Goal: Information Seeking & Learning: Learn about a topic

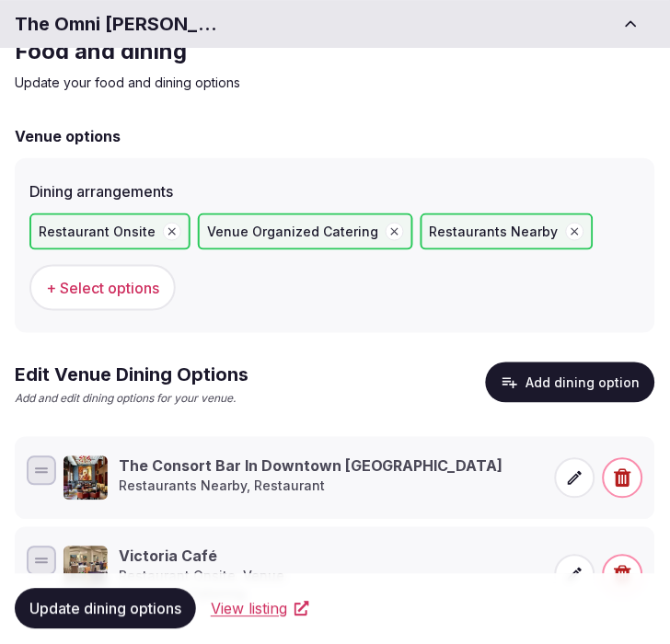
scroll to position [159, 0]
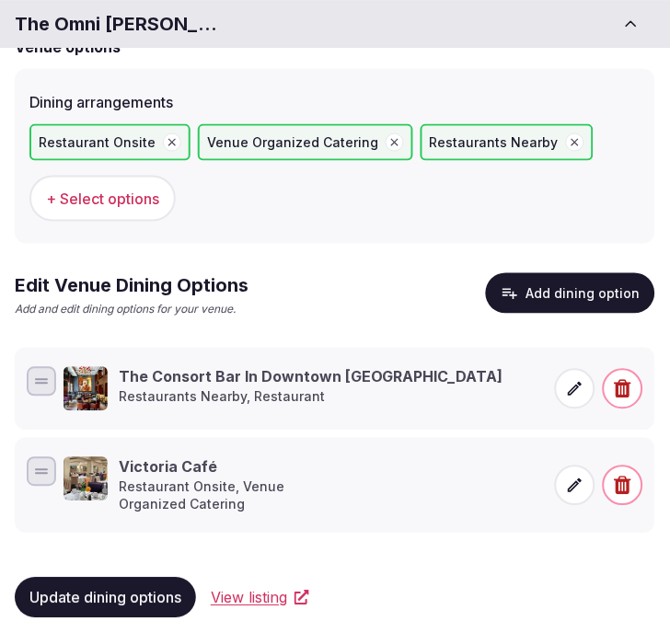
click at [138, 589] on span "Update dining options" at bounding box center [105, 598] width 152 height 18
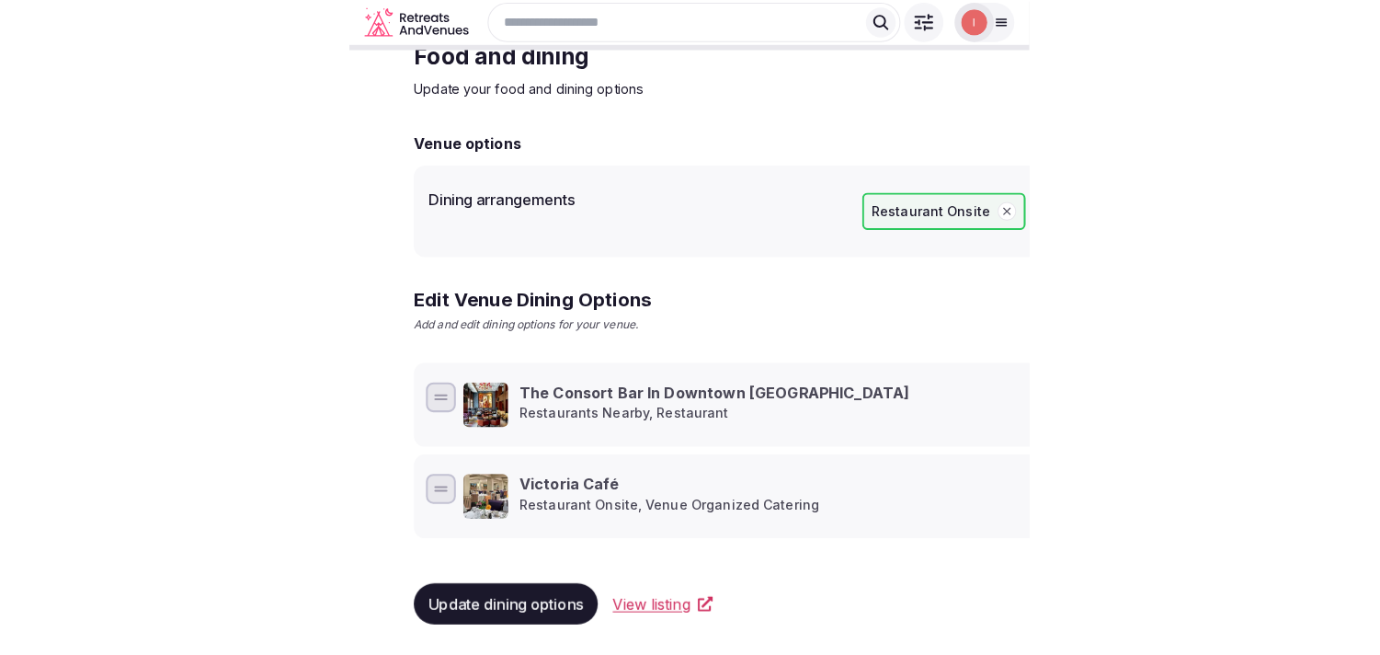
scroll to position [89, 0]
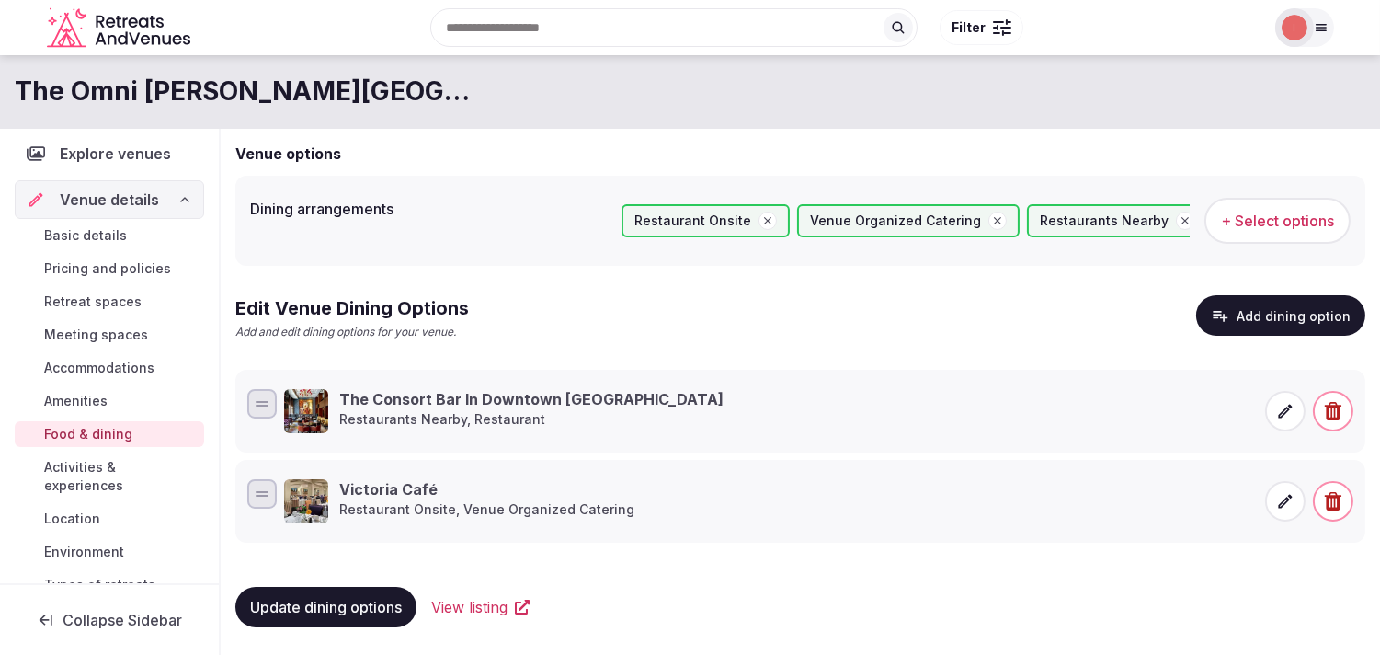
click at [96, 474] on span "Activities & experiences" at bounding box center [120, 476] width 153 height 37
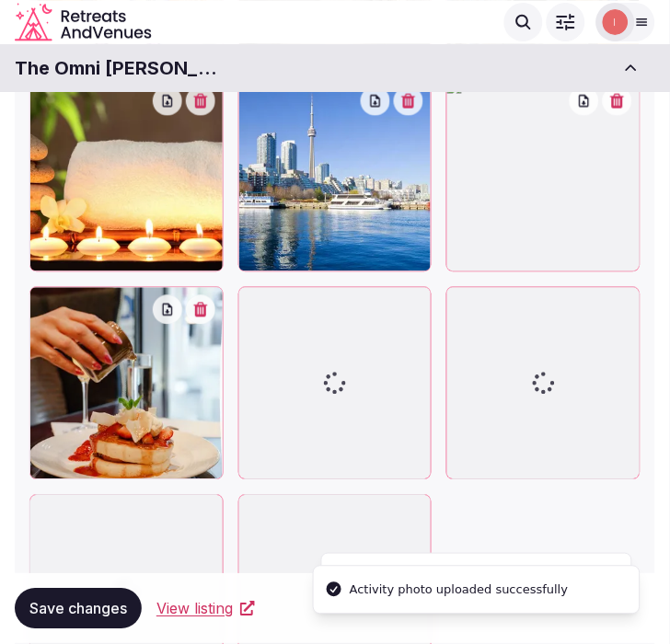
scroll to position [921, 0]
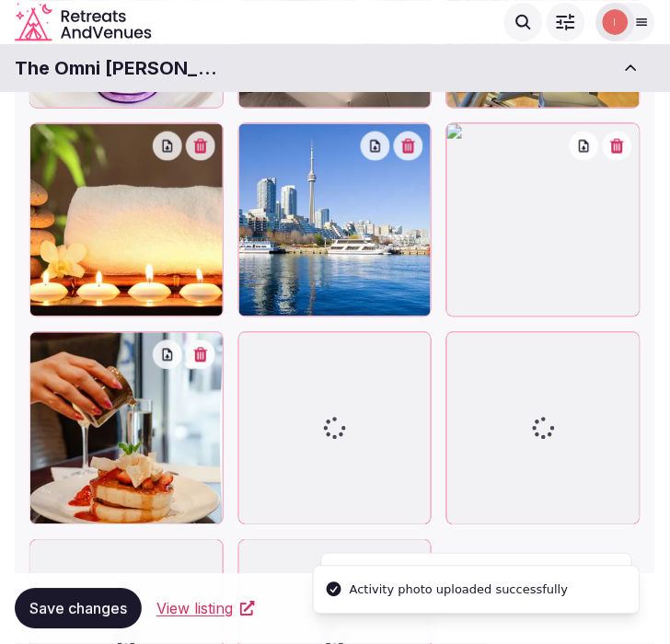
click at [619, 148] on button "button" at bounding box center [616, 146] width 29 height 29
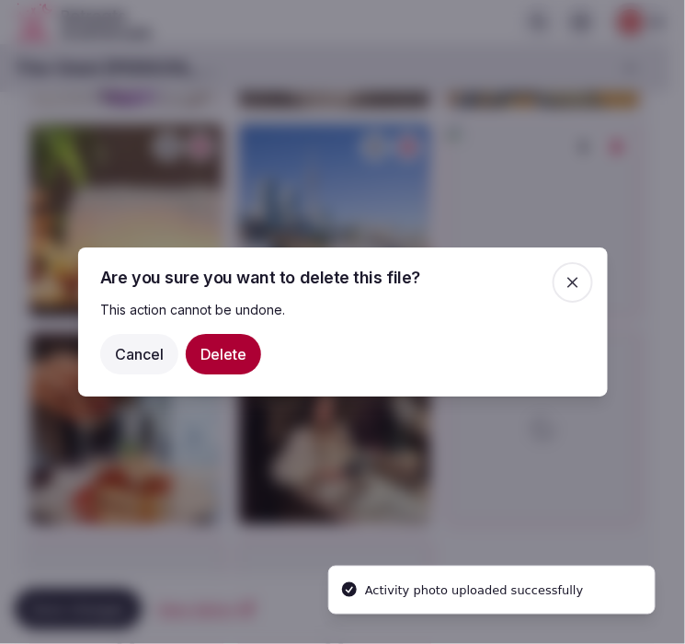
click at [216, 361] on button "Delete" at bounding box center [223, 354] width 75 height 40
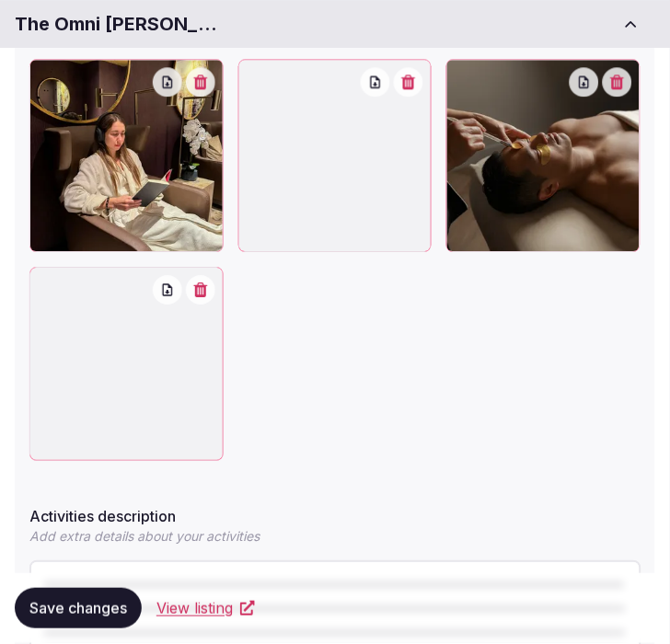
scroll to position [1368, 0]
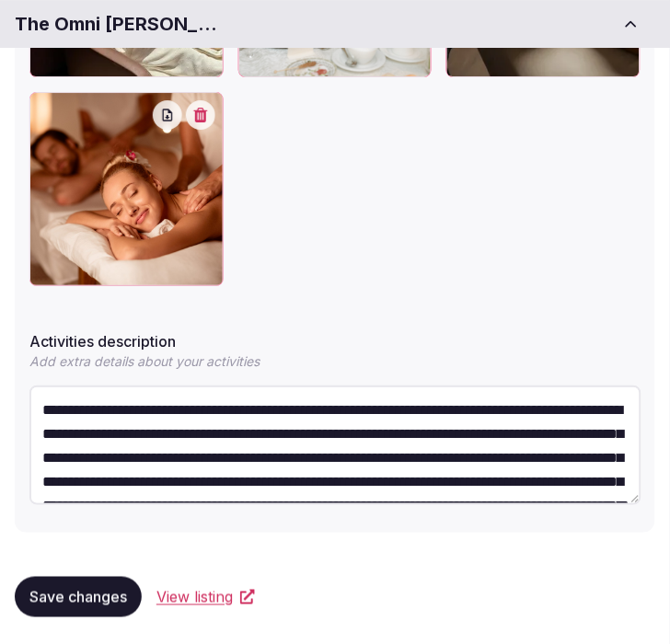
click at [102, 589] on span "Save changes" at bounding box center [77, 597] width 97 height 18
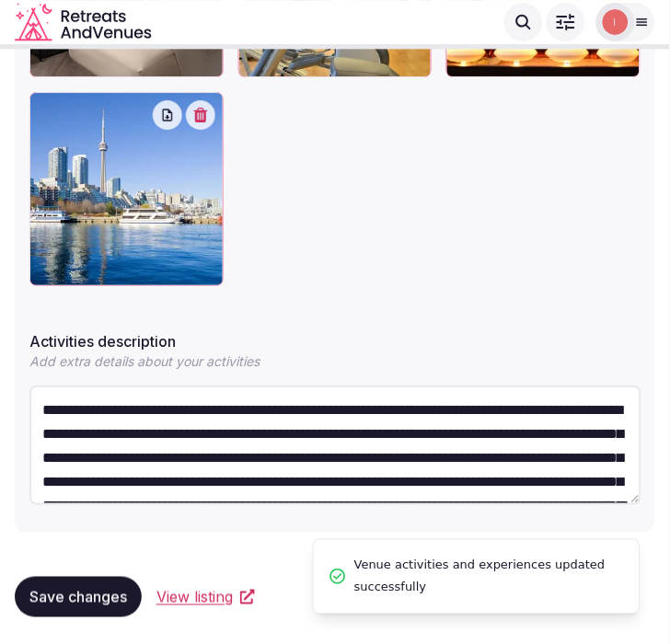
scroll to position [742, 0]
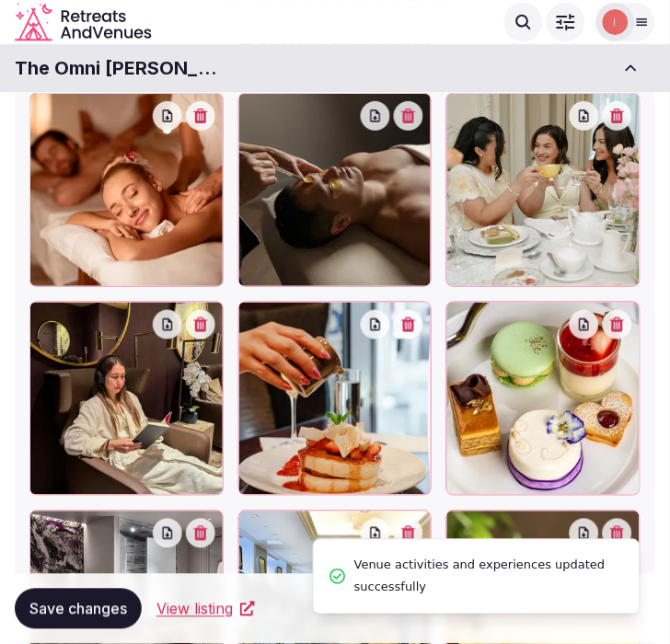
click at [102, 589] on button "Save changes" at bounding box center [78, 609] width 127 height 40
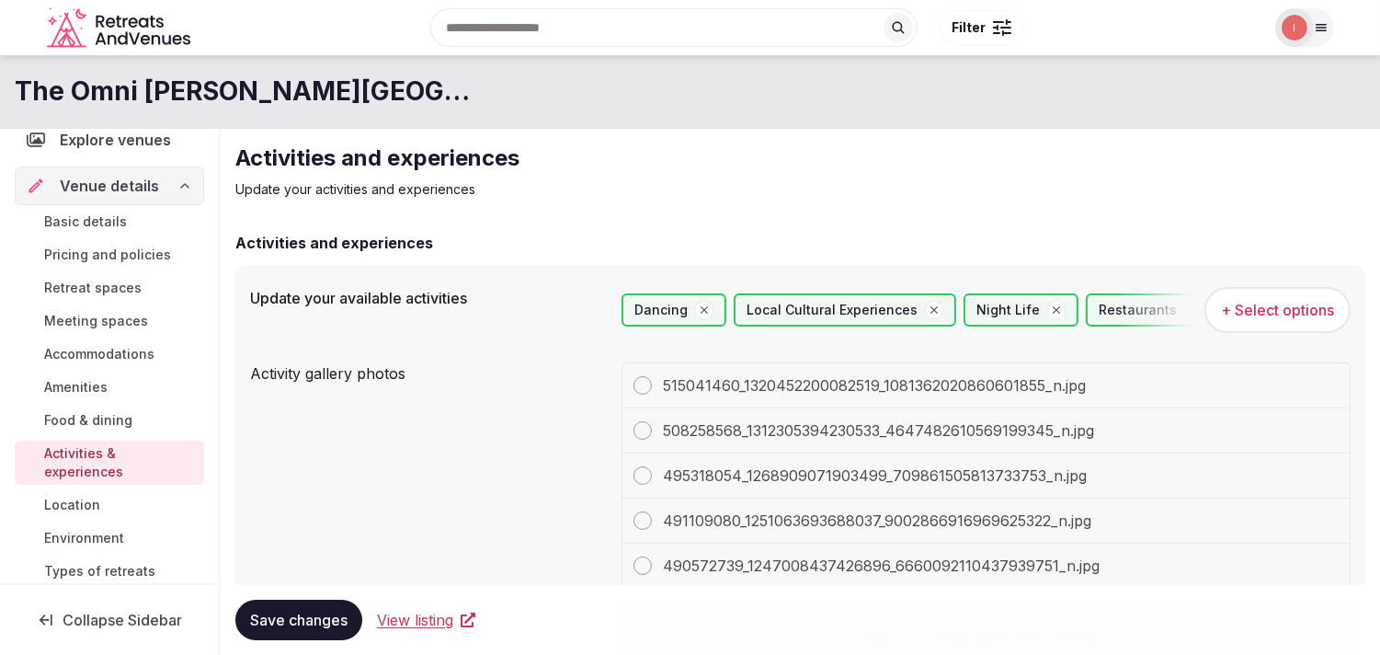
scroll to position [102, 0]
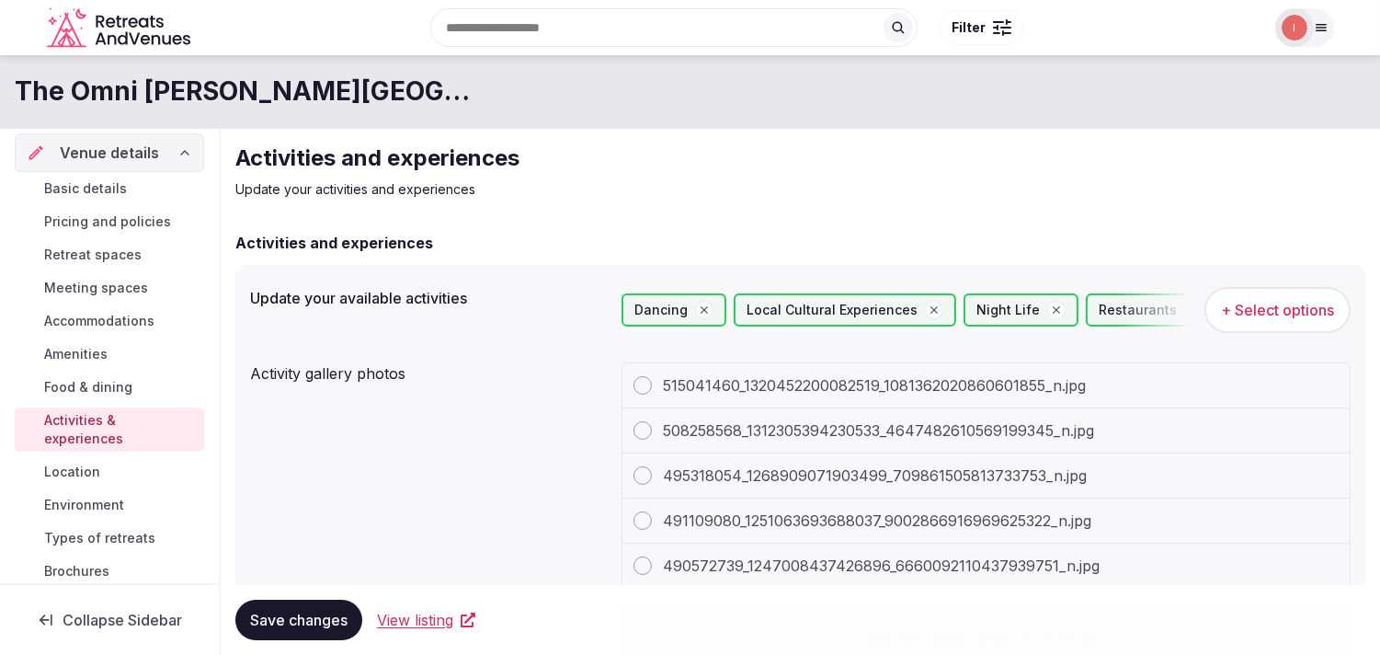
click at [88, 467] on span "Location" at bounding box center [72, 472] width 56 height 18
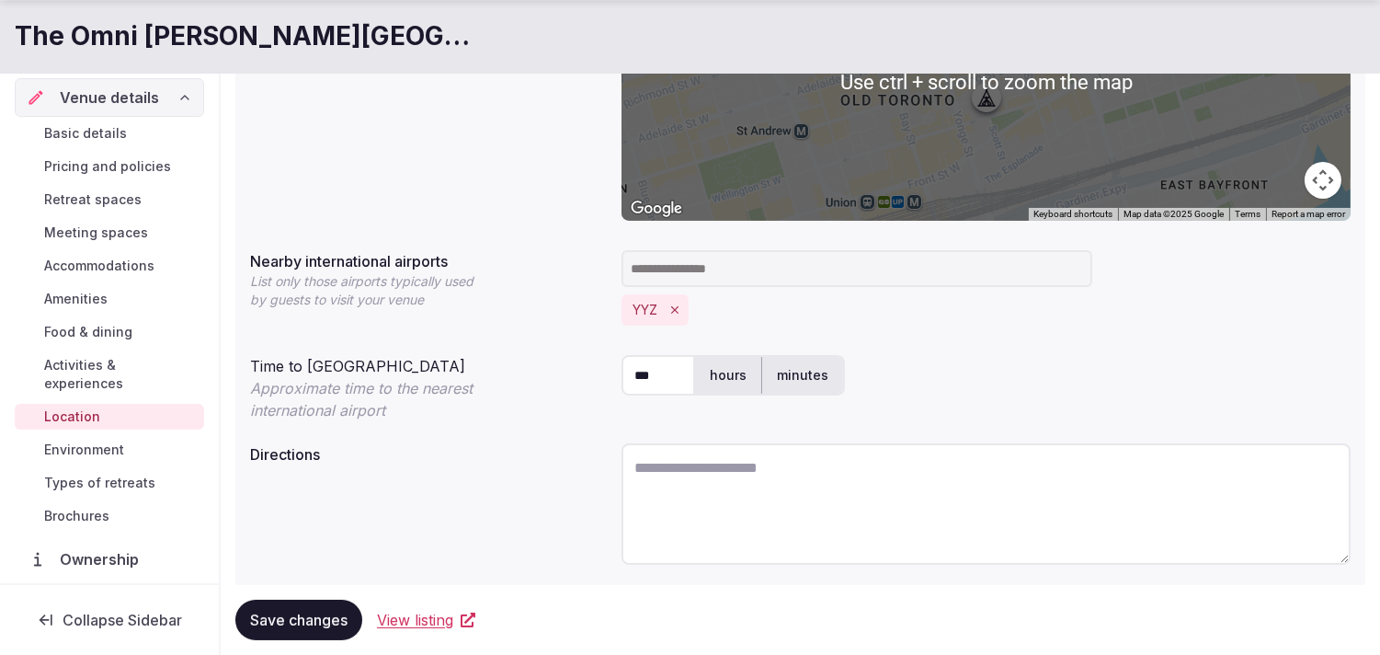
scroll to position [408, 0]
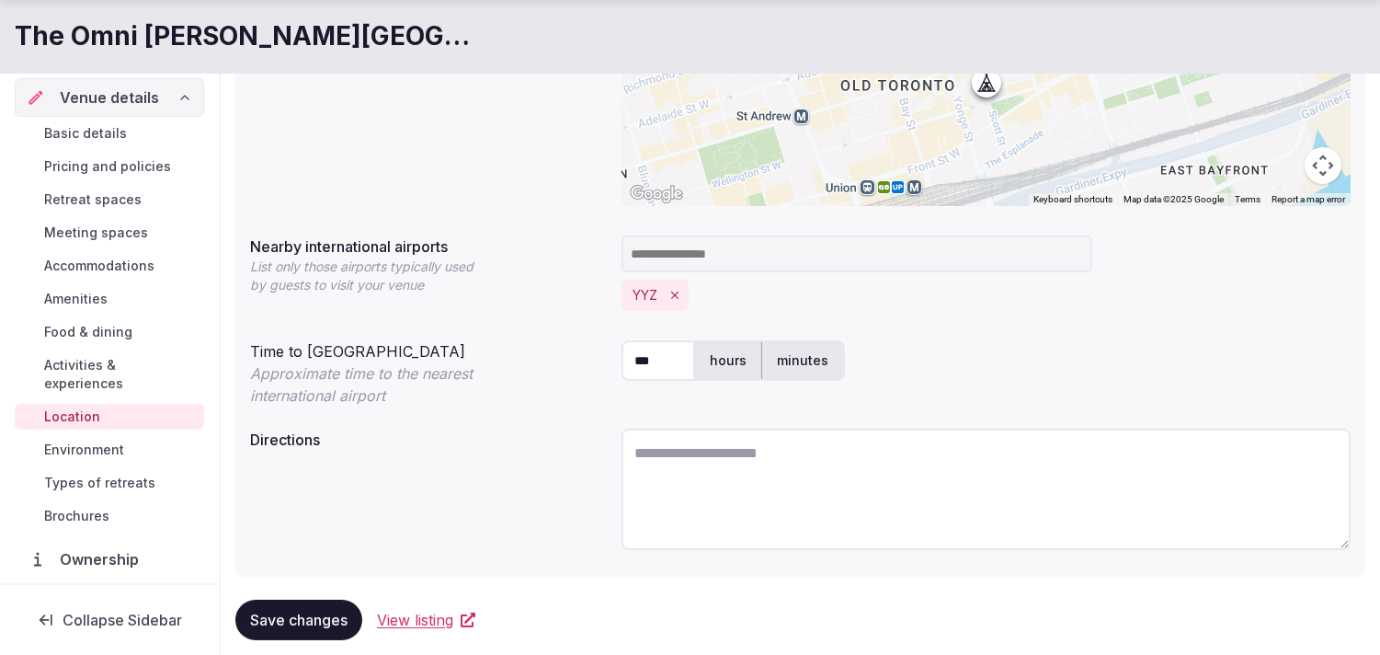
click at [101, 442] on span "Environment" at bounding box center [84, 450] width 80 height 18
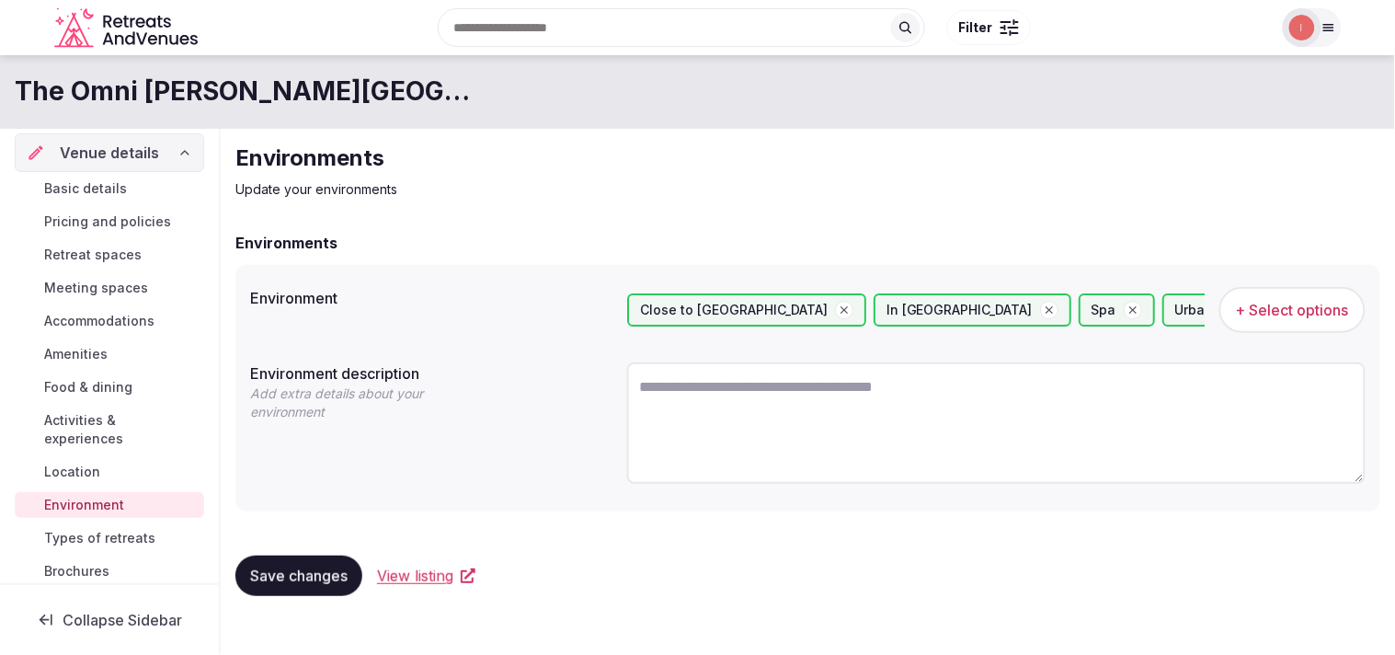
click at [97, 537] on span "Types of retreats" at bounding box center [99, 538] width 111 height 18
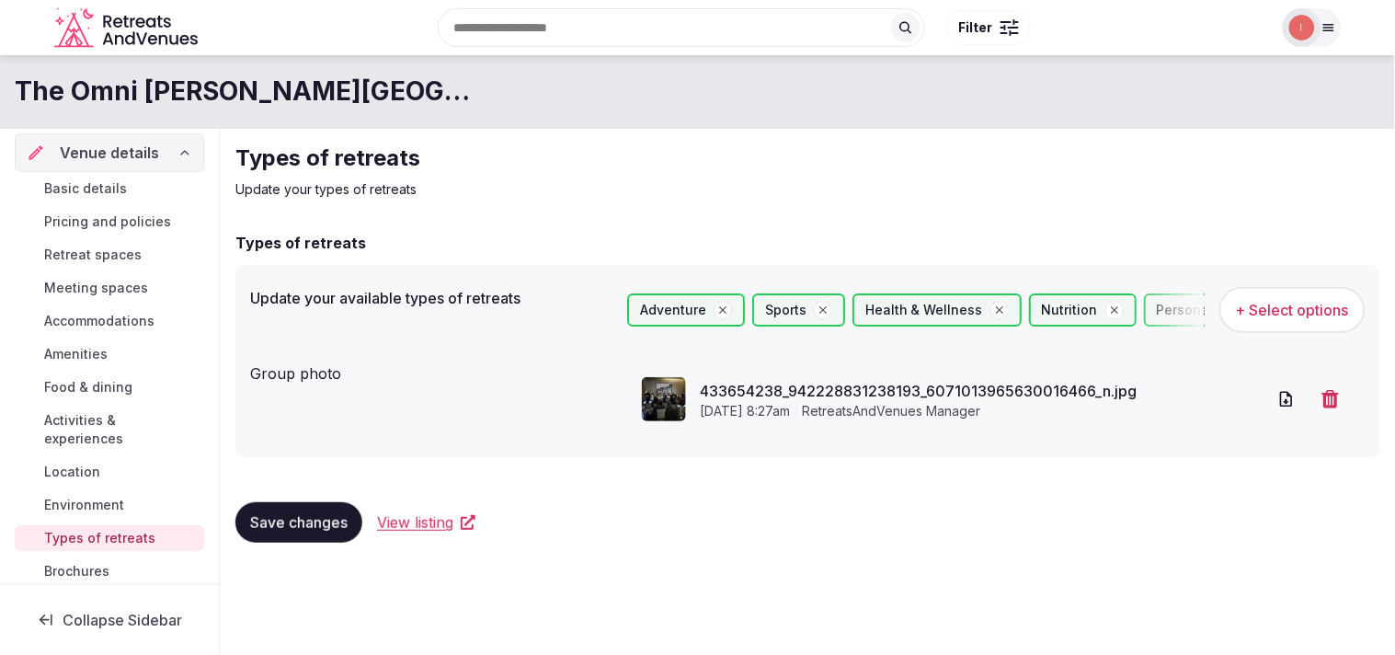
scroll to position [204, 0]
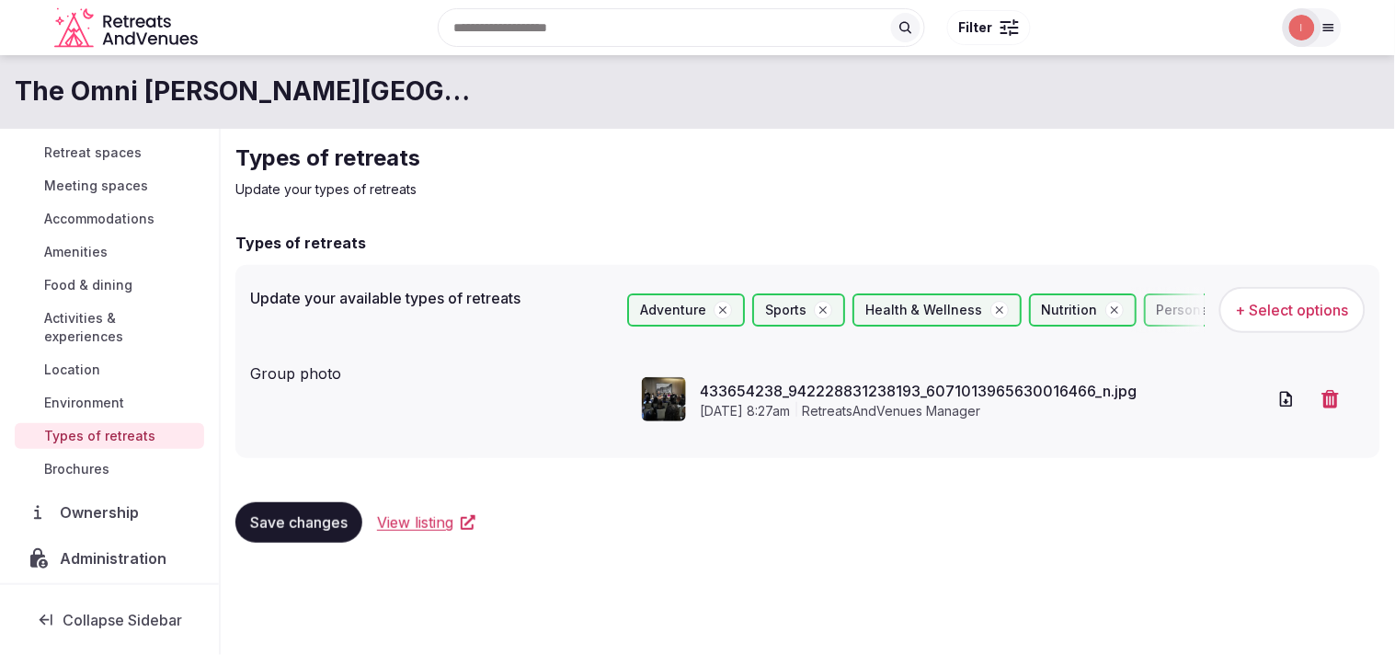
click at [331, 519] on span "Save changes" at bounding box center [298, 522] width 97 height 18
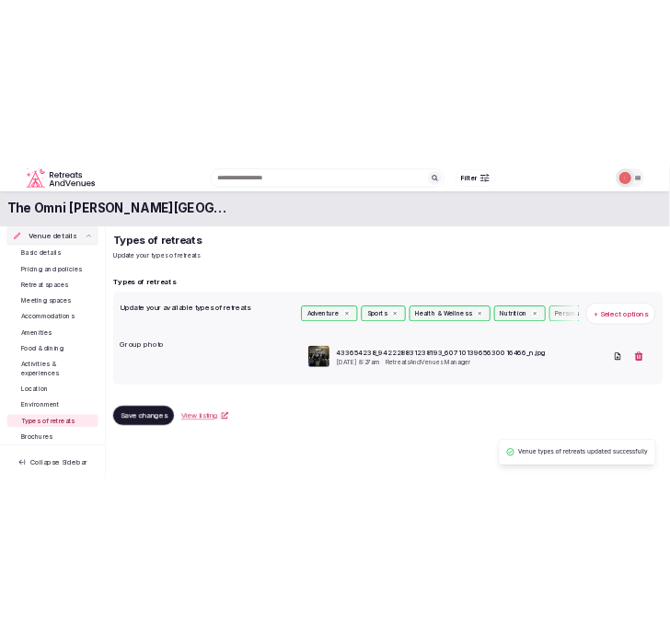
scroll to position [0, 0]
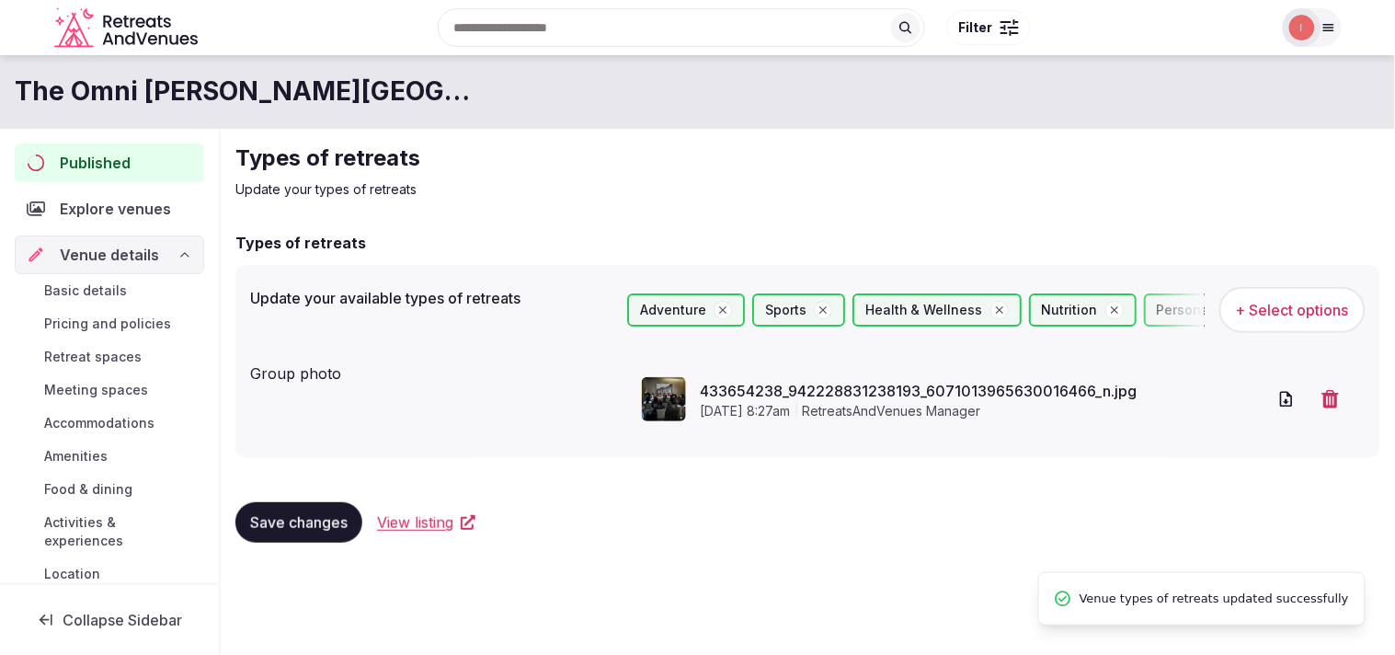
click at [88, 161] on span "Published" at bounding box center [95, 163] width 71 height 22
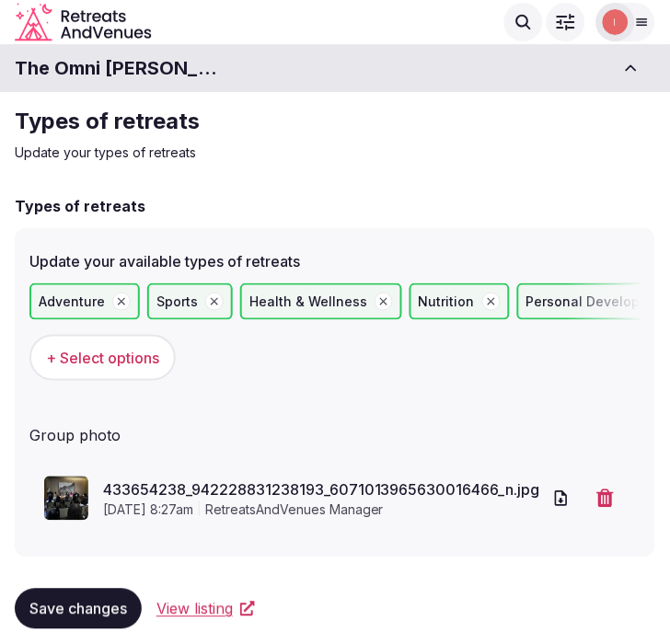
click at [142, 57] on h1 "The Omni King Edward Hotel" at bounding box center [118, 68] width 206 height 26
copy div "The Omni King Edward Hotel"
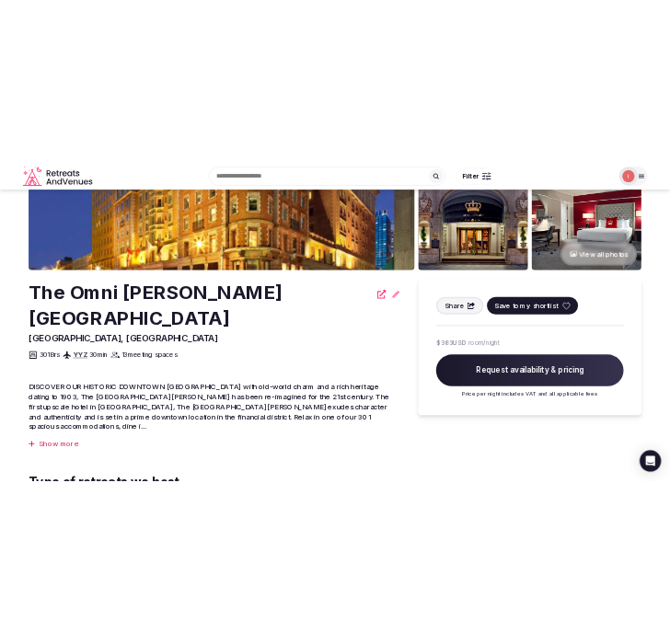
scroll to position [204, 0]
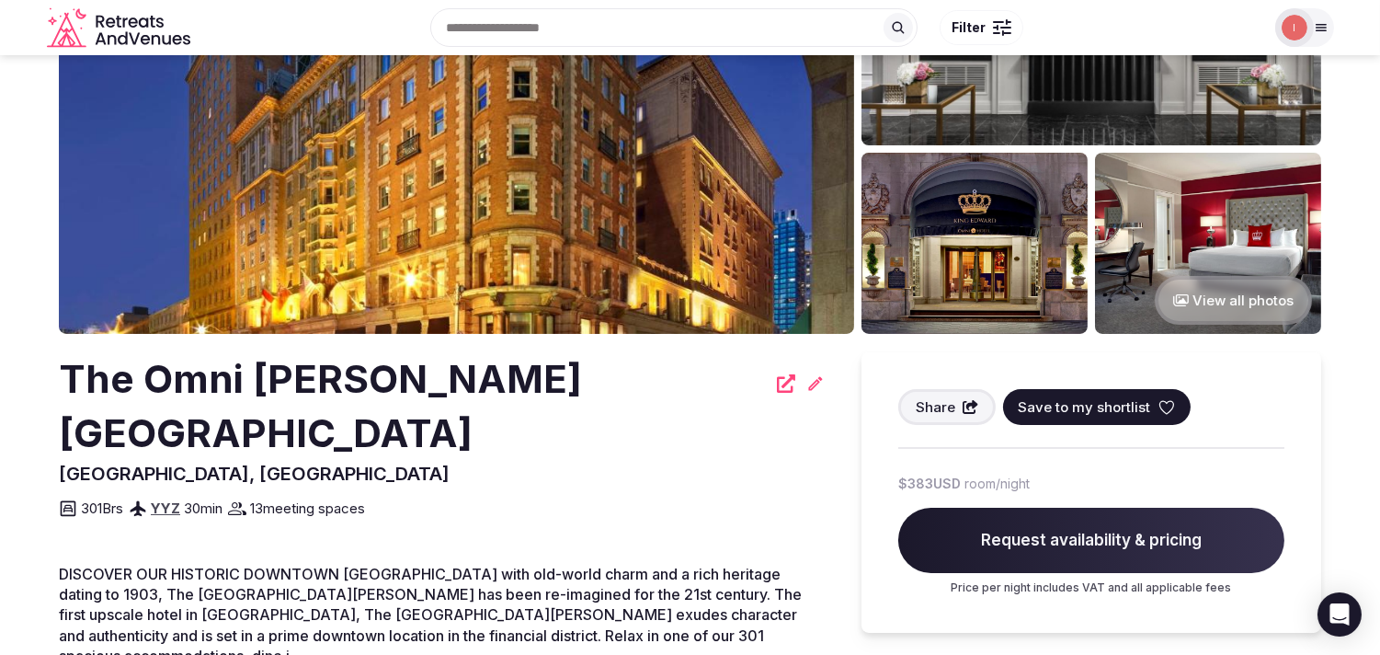
click at [338, 357] on h2 "The Omni King Edward Hotel" at bounding box center [412, 406] width 707 height 109
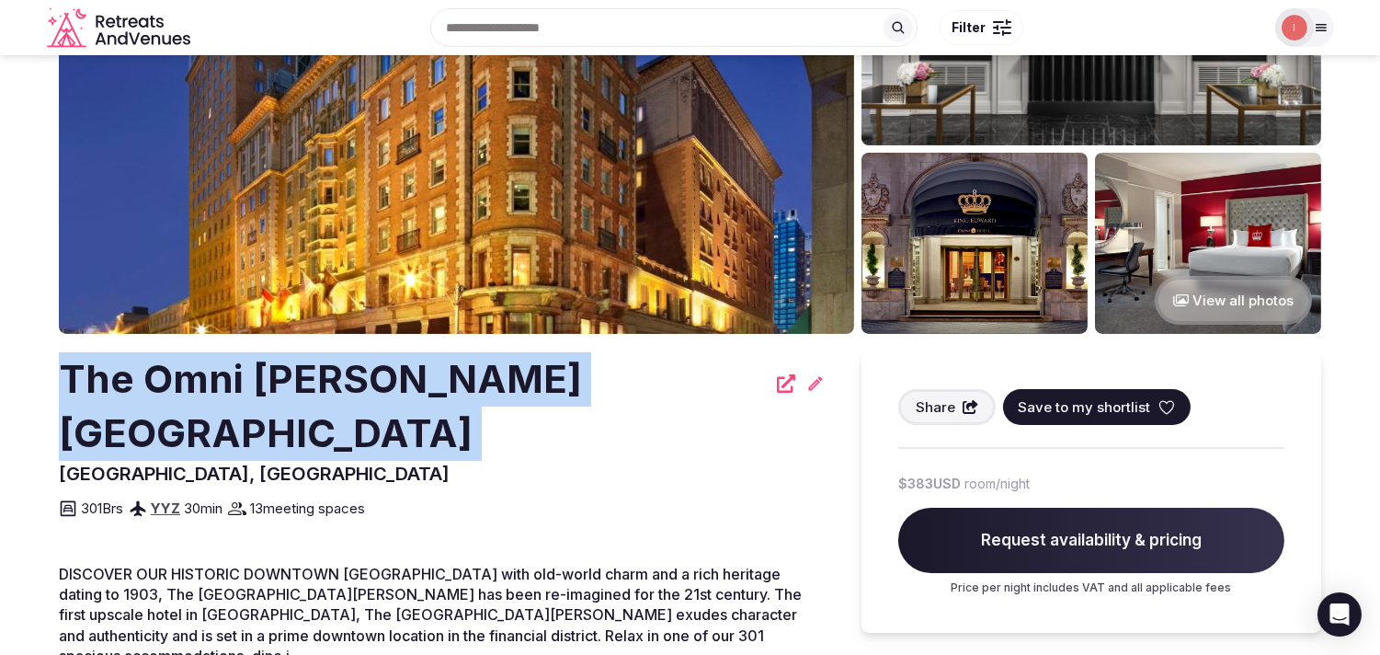
click at [338, 357] on h2 "The Omni King Edward Hotel" at bounding box center [412, 406] width 707 height 109
copy div "The Omni King Edward Hotel"
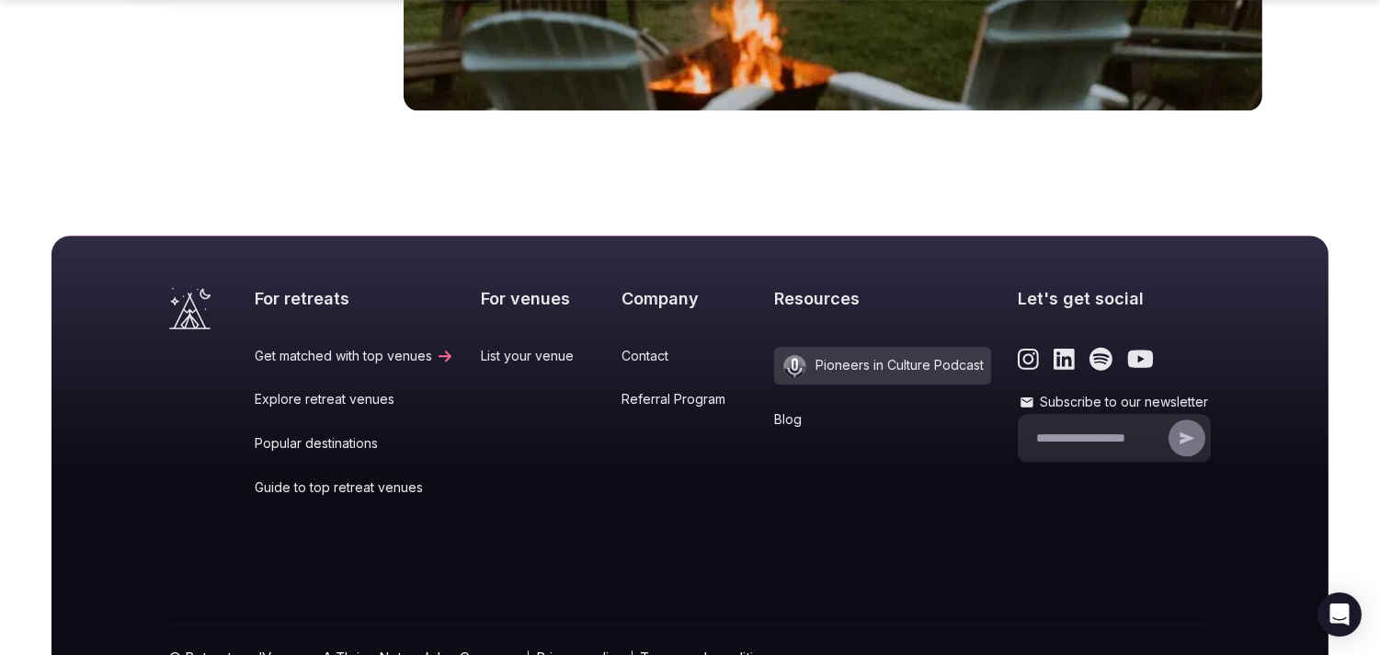
scroll to position [7716, 0]
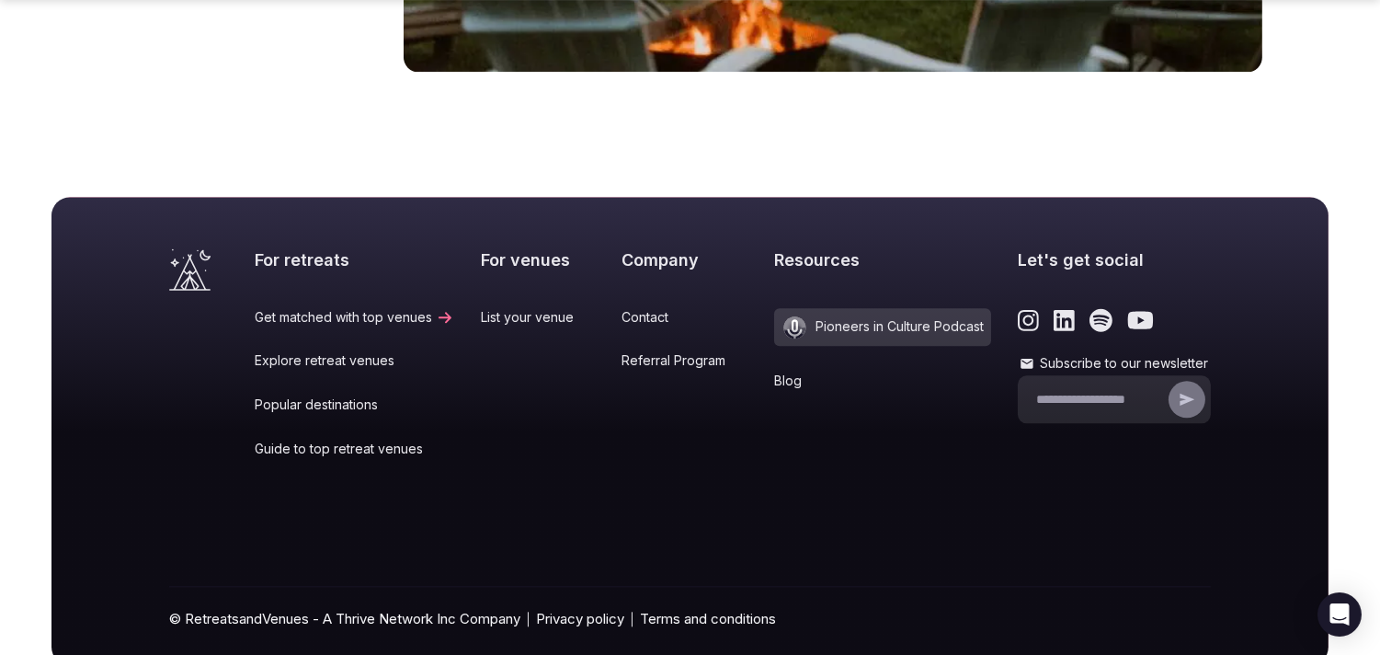
click at [338, 395] on link "Popular destinations" at bounding box center [355, 404] width 200 height 18
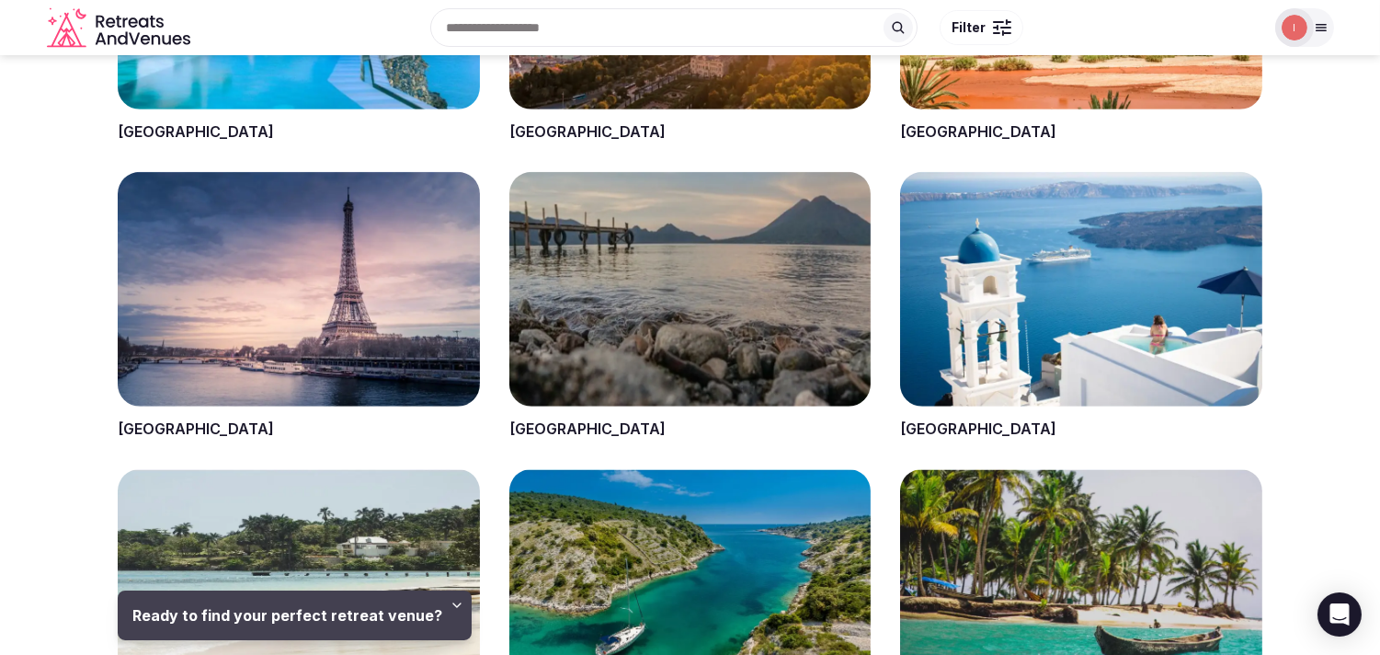
scroll to position [1532, 0]
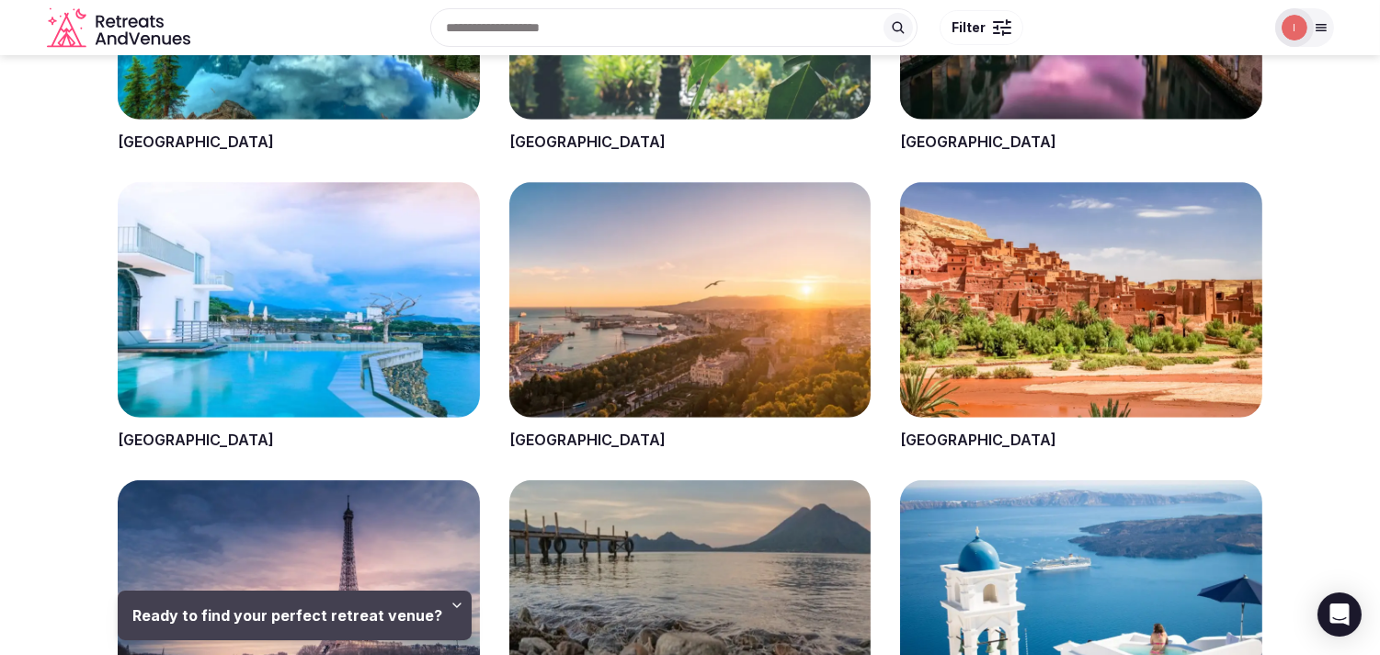
click at [154, 143] on span at bounding box center [299, 18] width 362 height 269
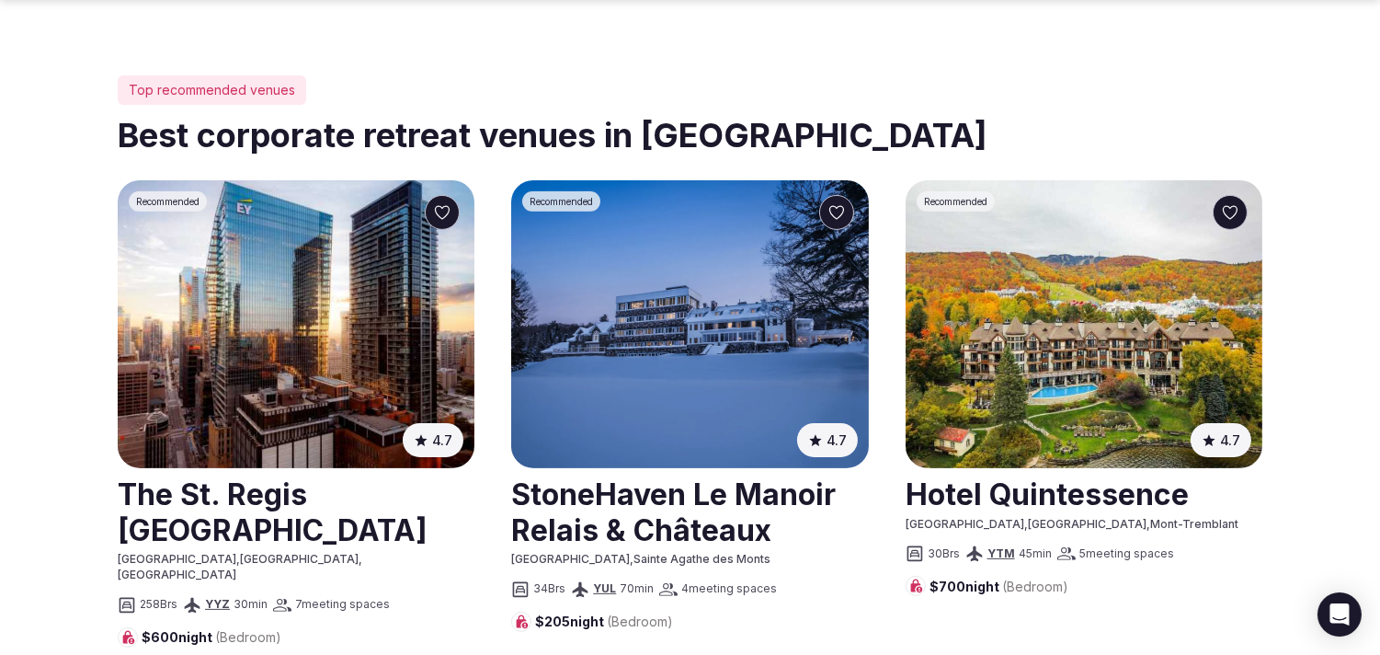
scroll to position [1328, 0]
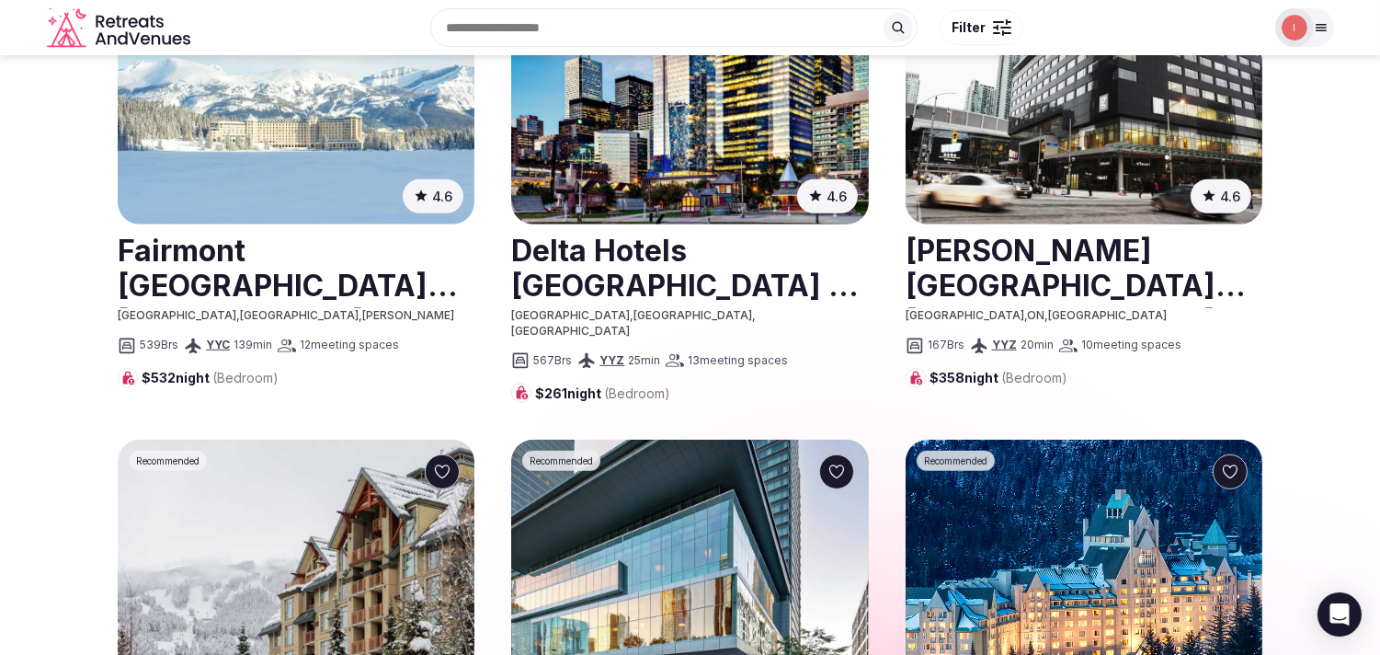
scroll to position [1532, 0]
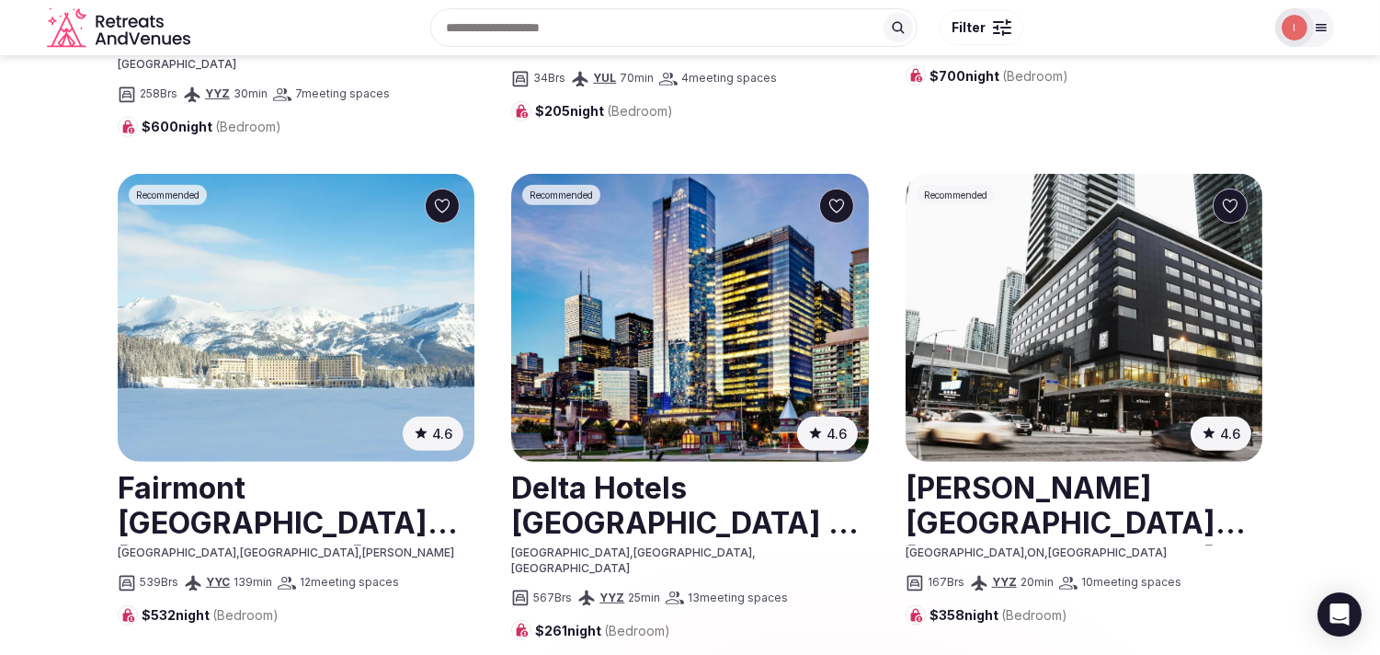
click at [303, 464] on link at bounding box center [296, 505] width 357 height 82
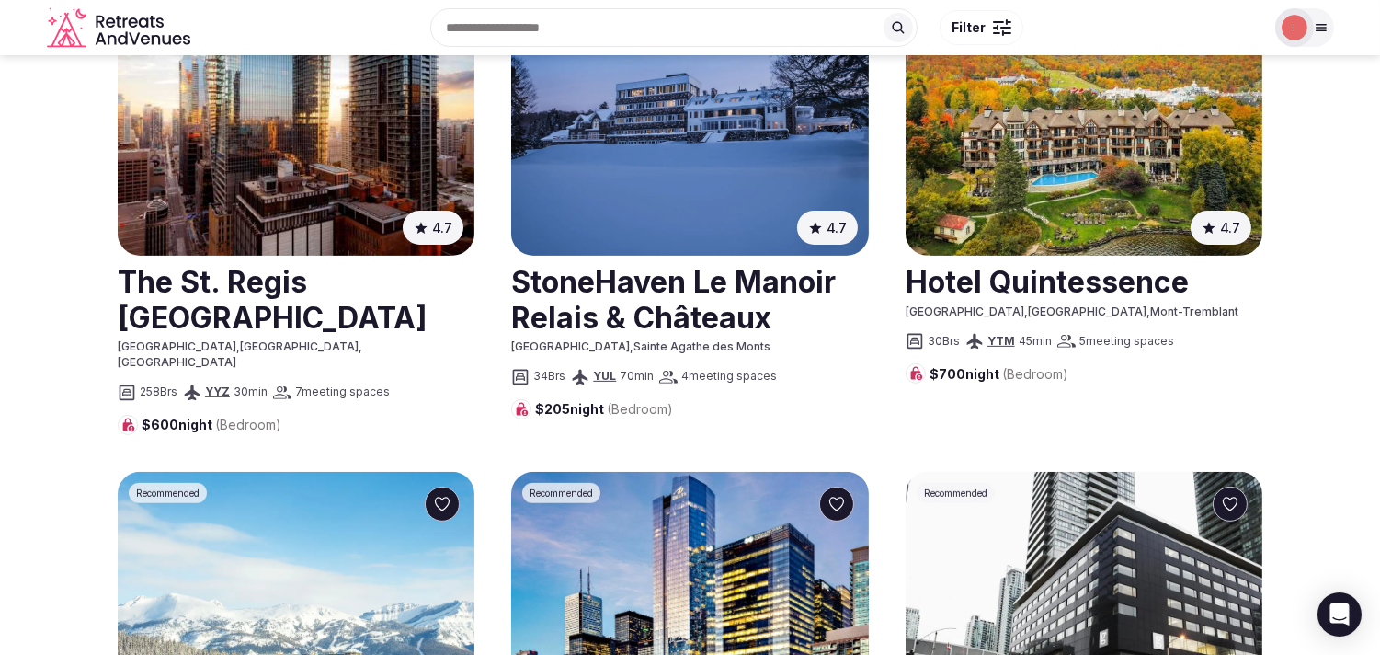
scroll to position [1226, 0]
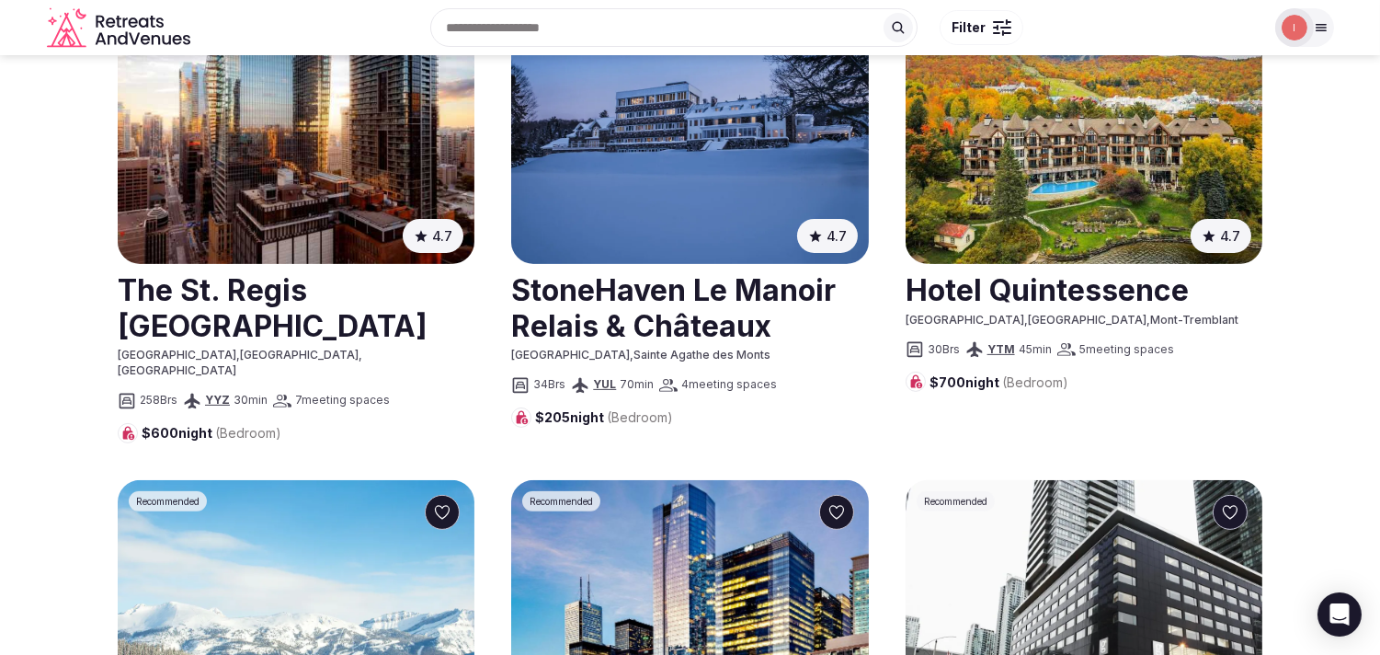
click at [1024, 266] on link at bounding box center [1084, 289] width 357 height 46
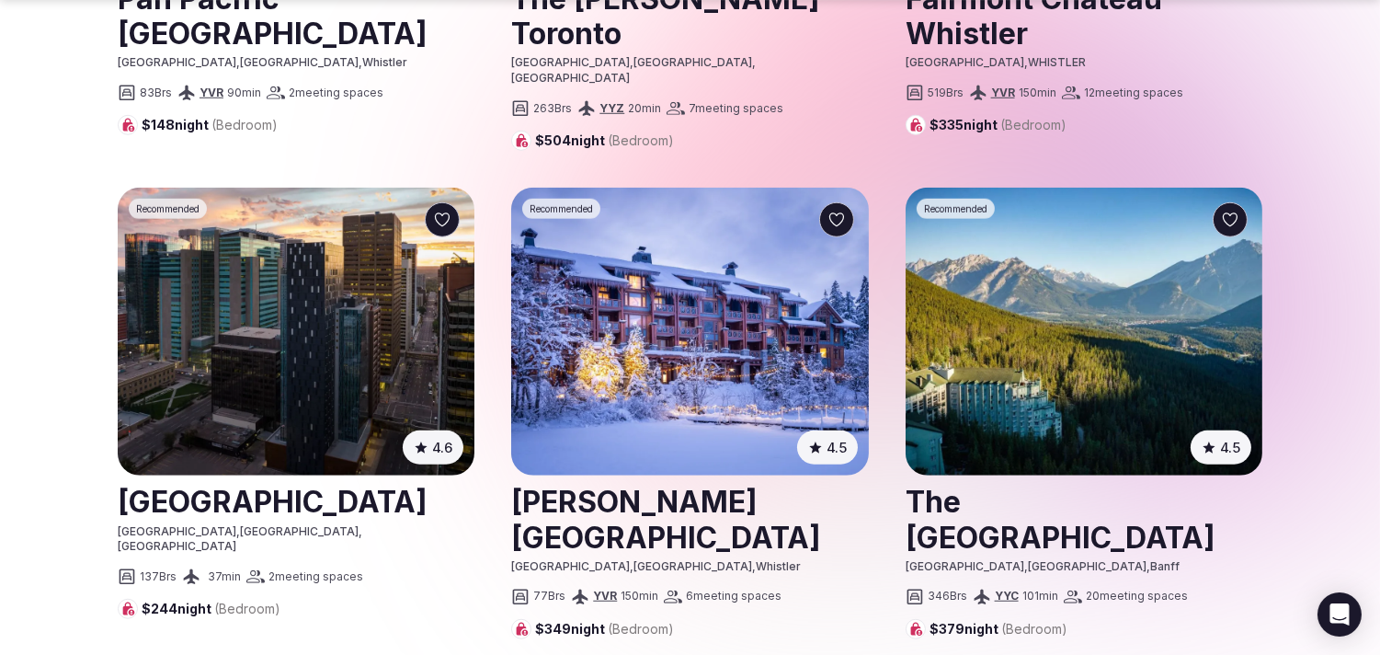
scroll to position [2554, 0]
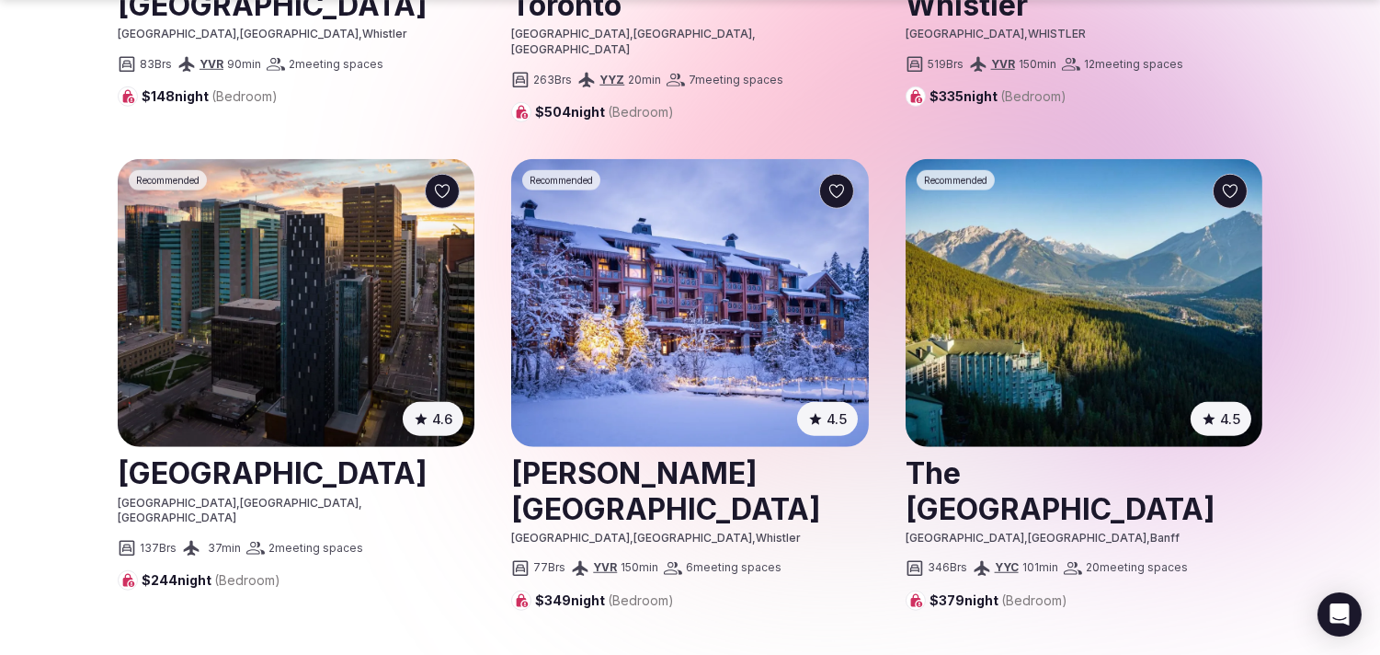
click at [236, 449] on link at bounding box center [296, 472] width 357 height 46
click at [586, 449] on link at bounding box center [689, 490] width 357 height 82
click at [1008, 449] on link at bounding box center [1084, 490] width 357 height 82
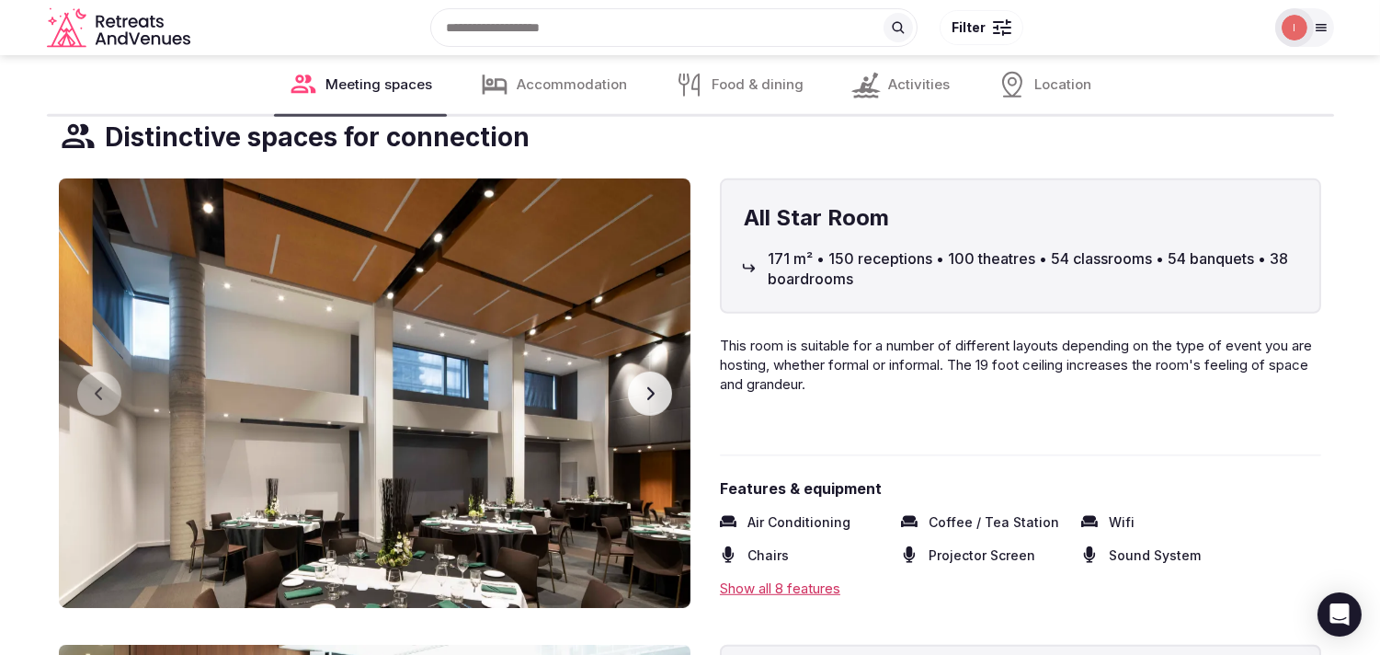
scroll to position [1941, 0]
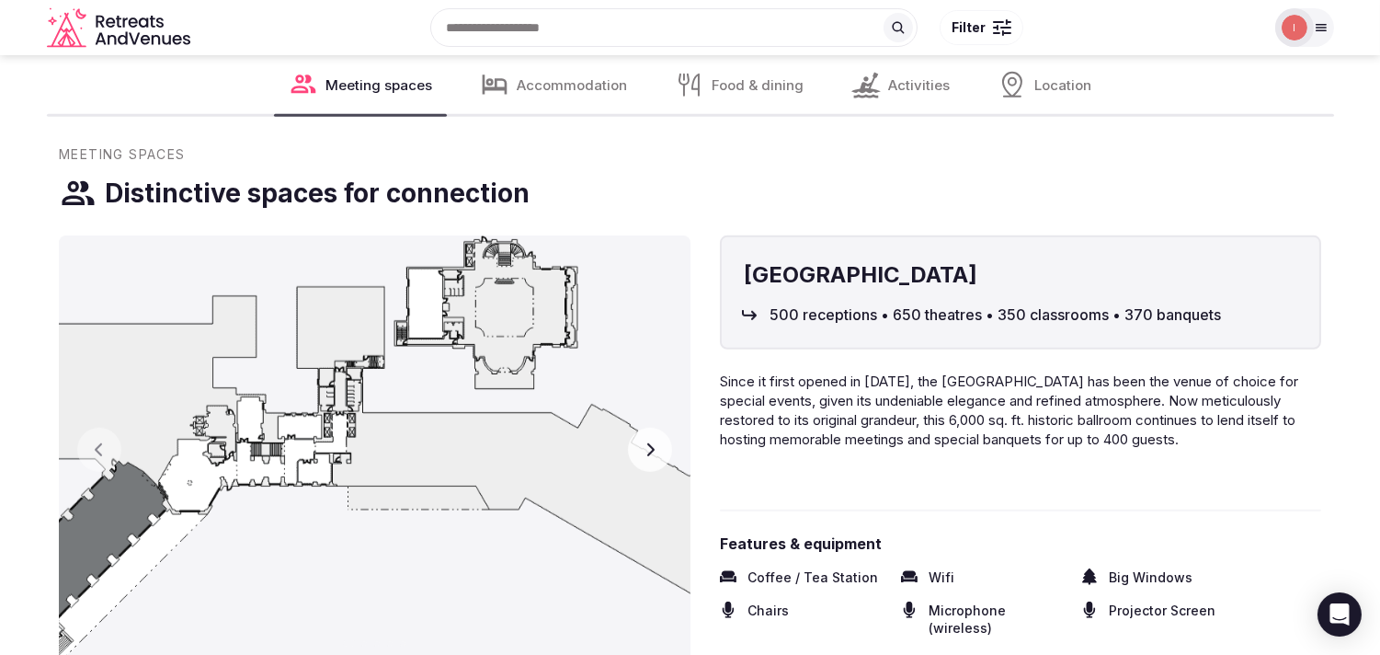
scroll to position [1736, 0]
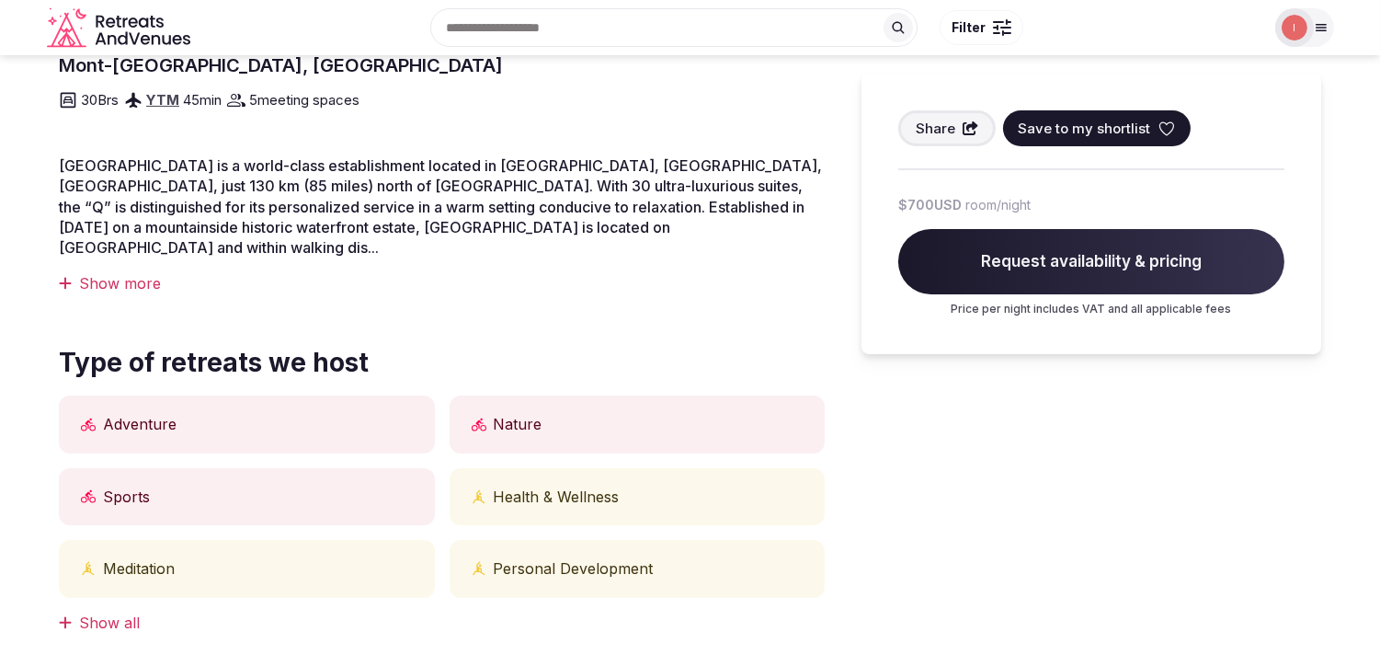
scroll to position [408, 0]
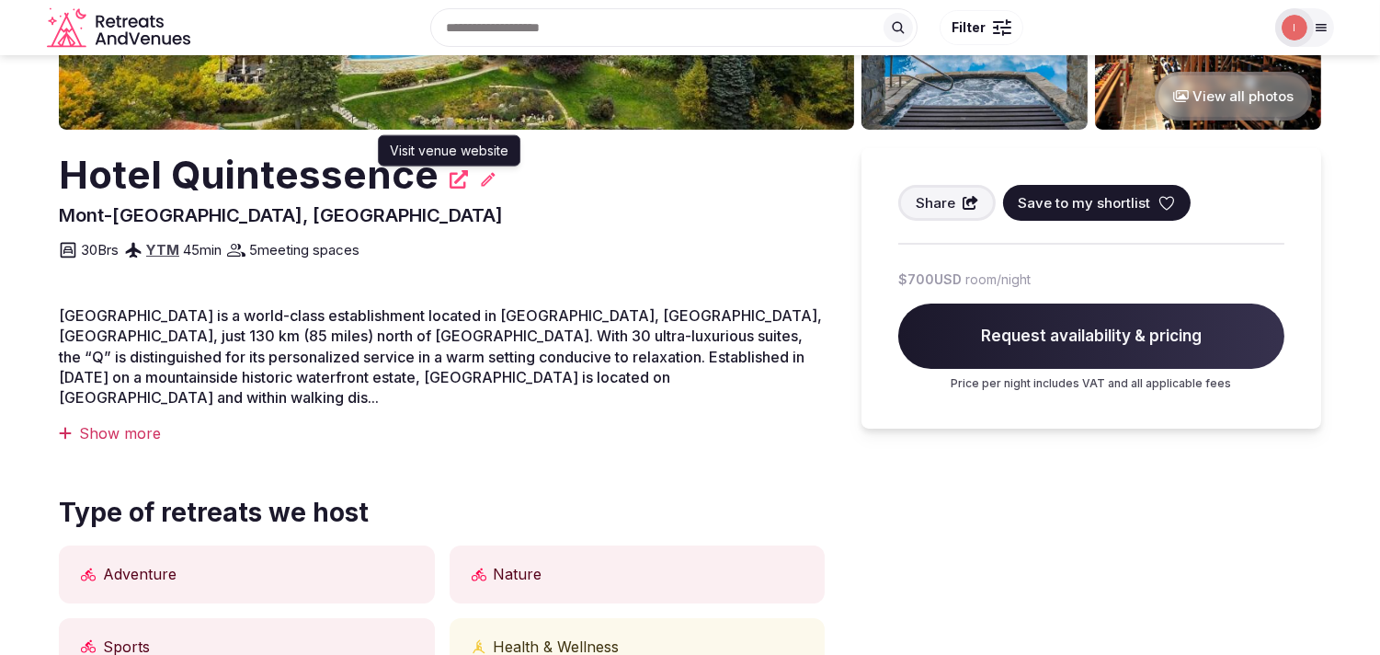
click at [450, 180] on icon at bounding box center [459, 179] width 18 height 18
click at [306, 173] on h2 "Hotel Quintessence" at bounding box center [249, 175] width 380 height 54
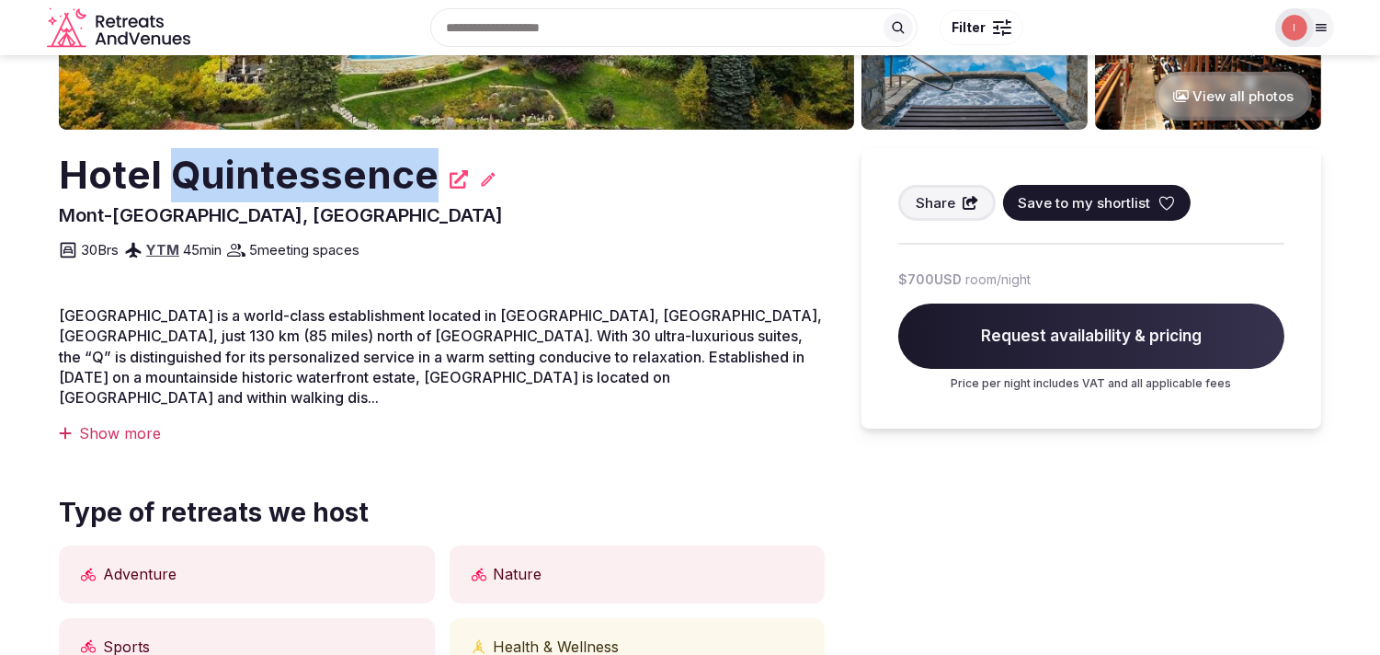
click at [306, 173] on h2 "Hotel Quintessence" at bounding box center [249, 175] width 380 height 54
copy div "Hotel Quintessence"
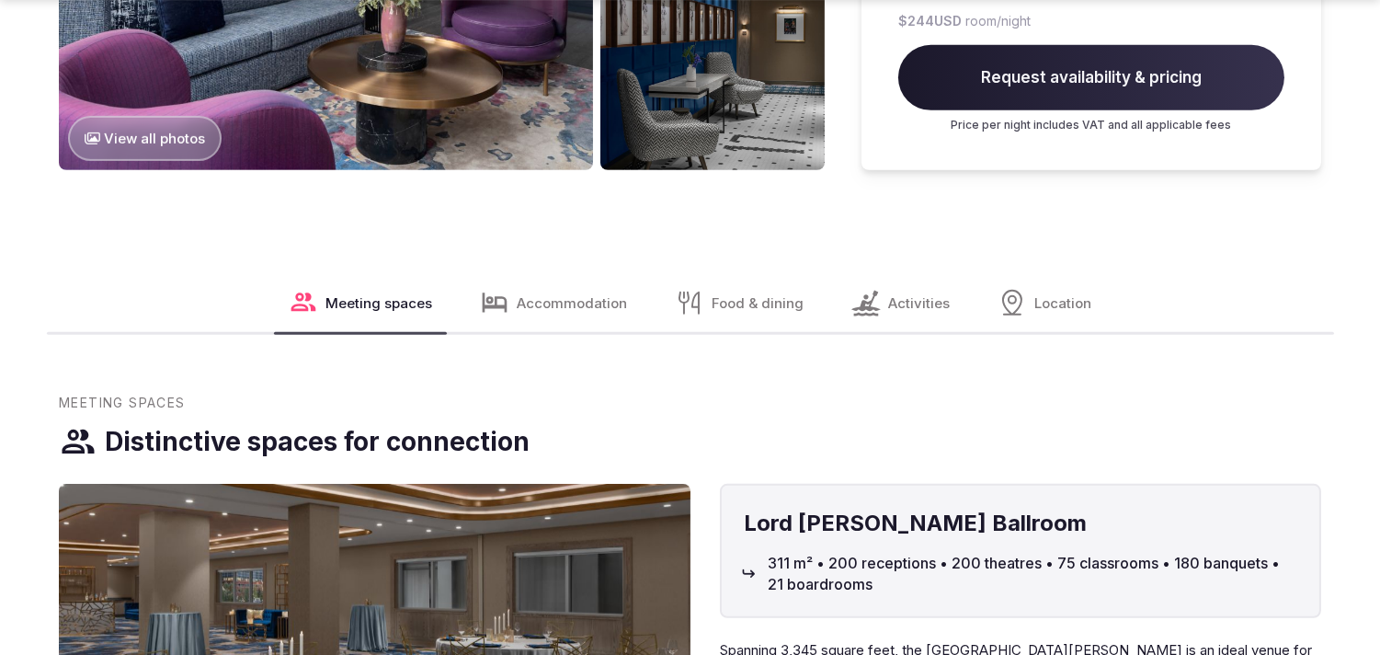
scroll to position [2146, 0]
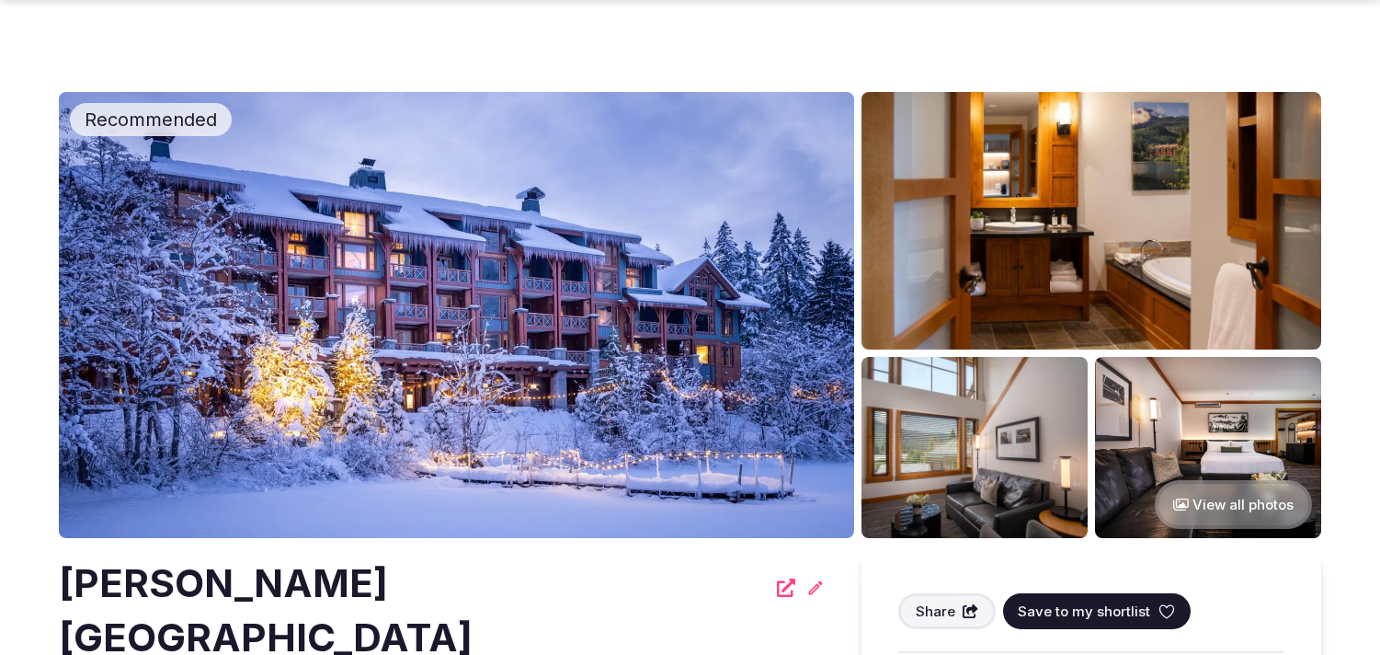
scroll to position [2146, 0]
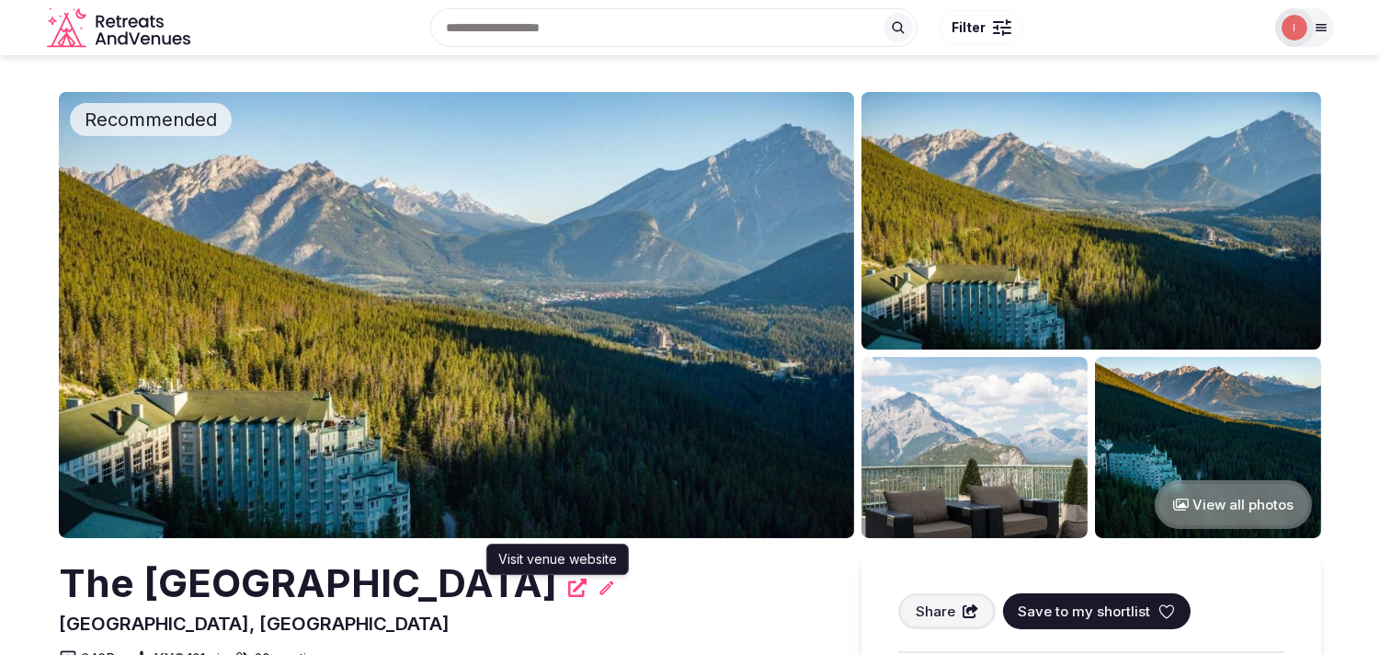
click at [568, 578] on icon at bounding box center [577, 587] width 18 height 18
